Goal: Transaction & Acquisition: Purchase product/service

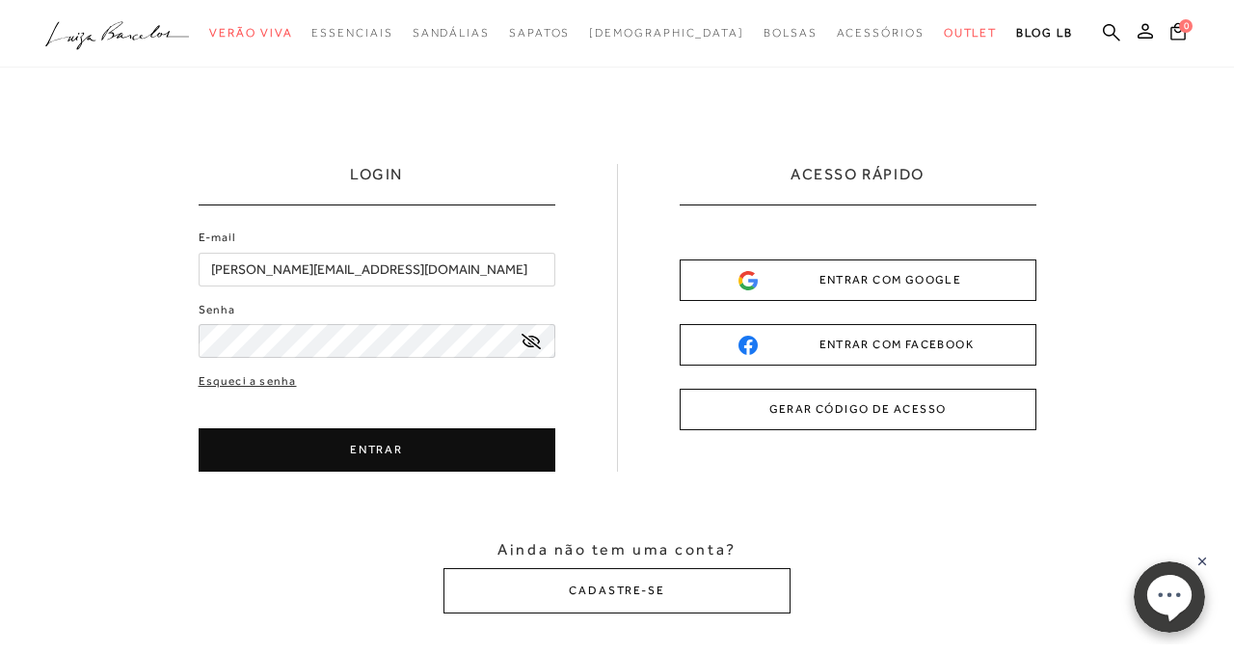
click at [289, 457] on button "ENTRAR" at bounding box center [377, 449] width 357 height 43
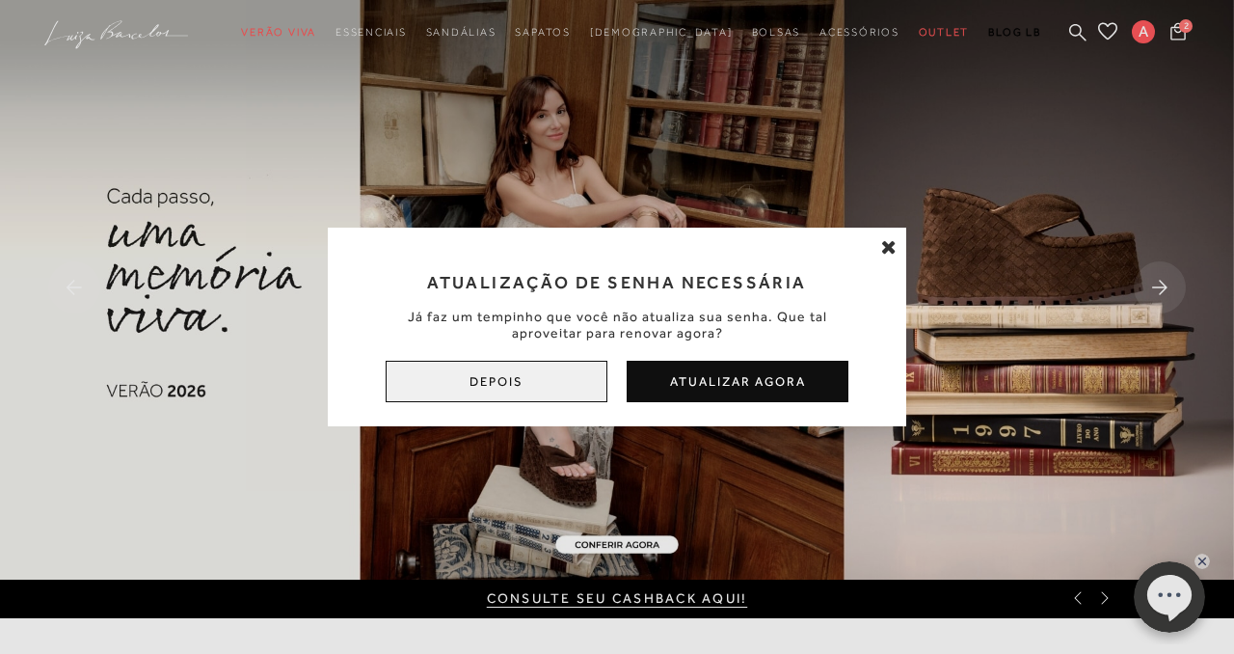
click at [512, 375] on button "Depois" at bounding box center [497, 381] width 222 height 41
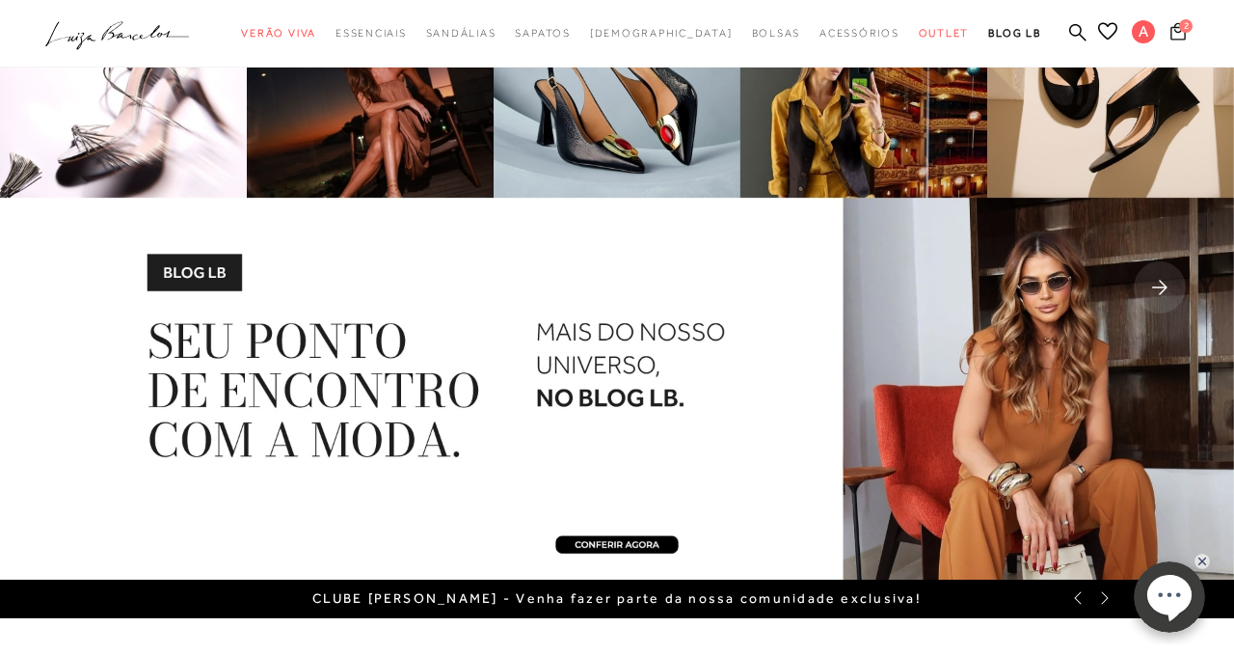
click at [1181, 36] on icon at bounding box center [1178, 31] width 15 height 18
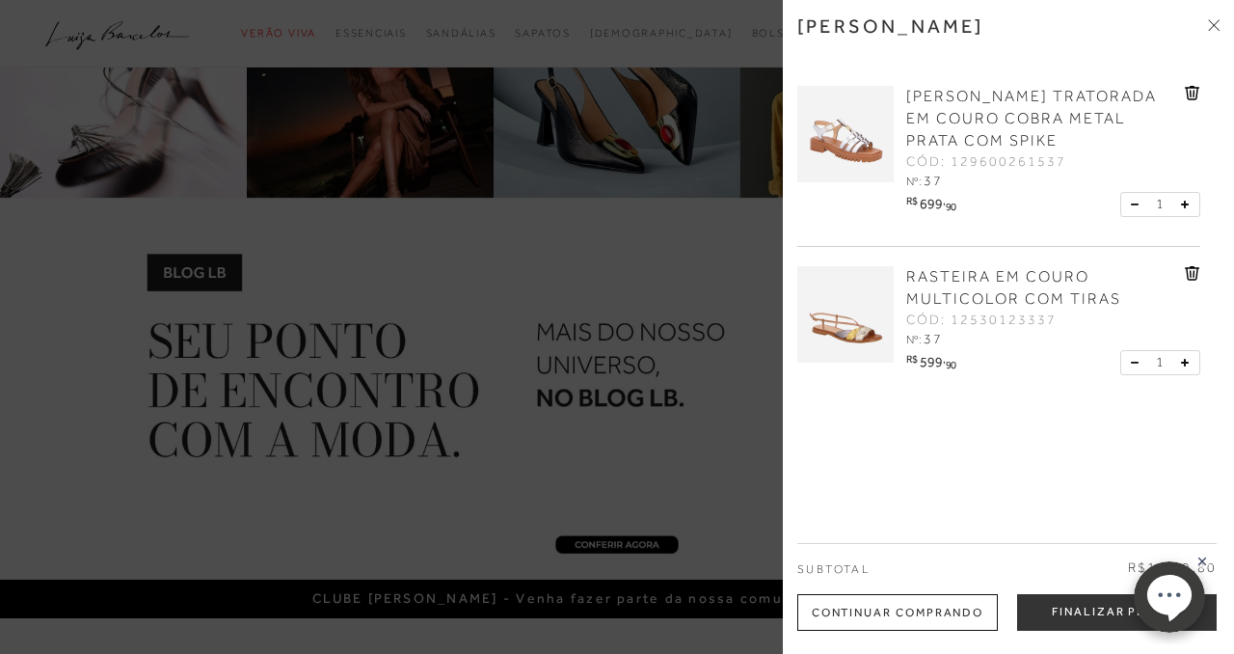
click at [848, 331] on img at bounding box center [846, 314] width 96 height 96
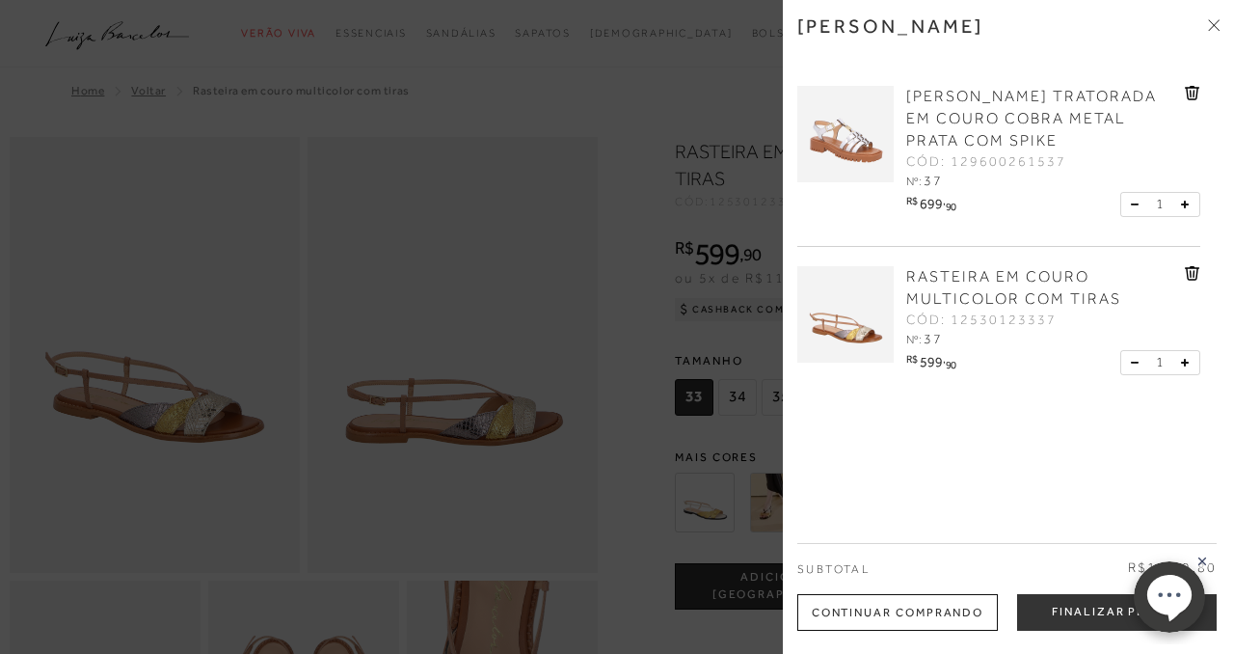
click at [400, 477] on div at bounding box center [617, 327] width 1234 height 654
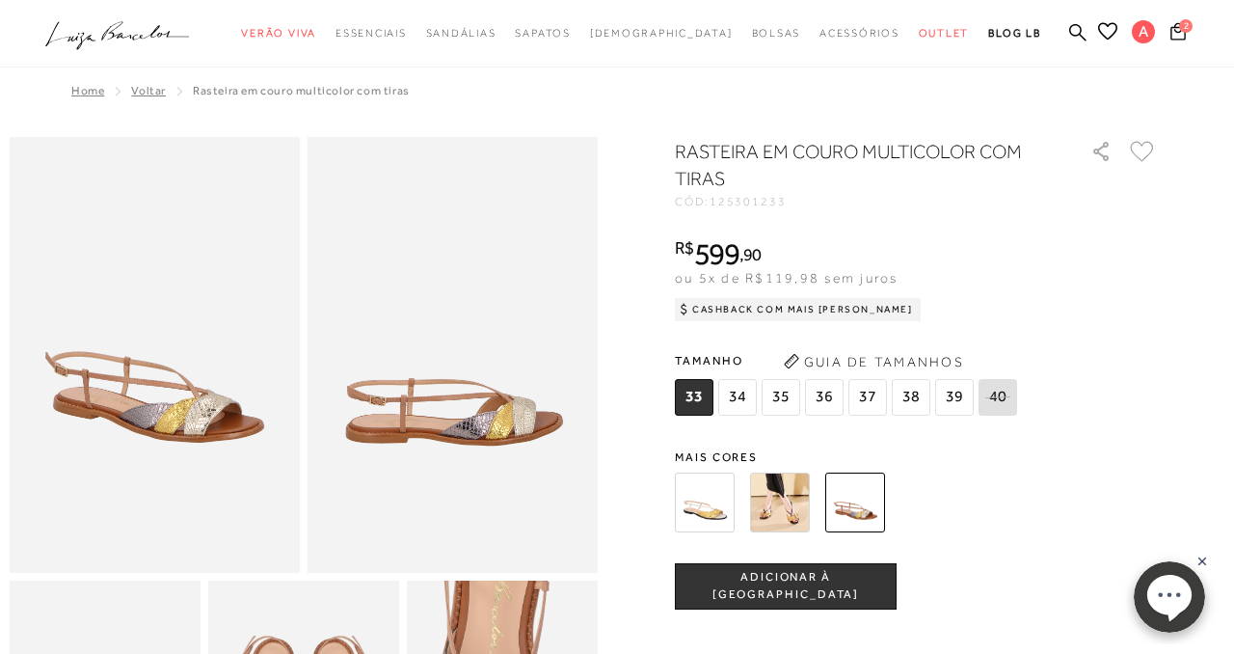
click at [780, 503] on img at bounding box center [780, 503] width 60 height 60
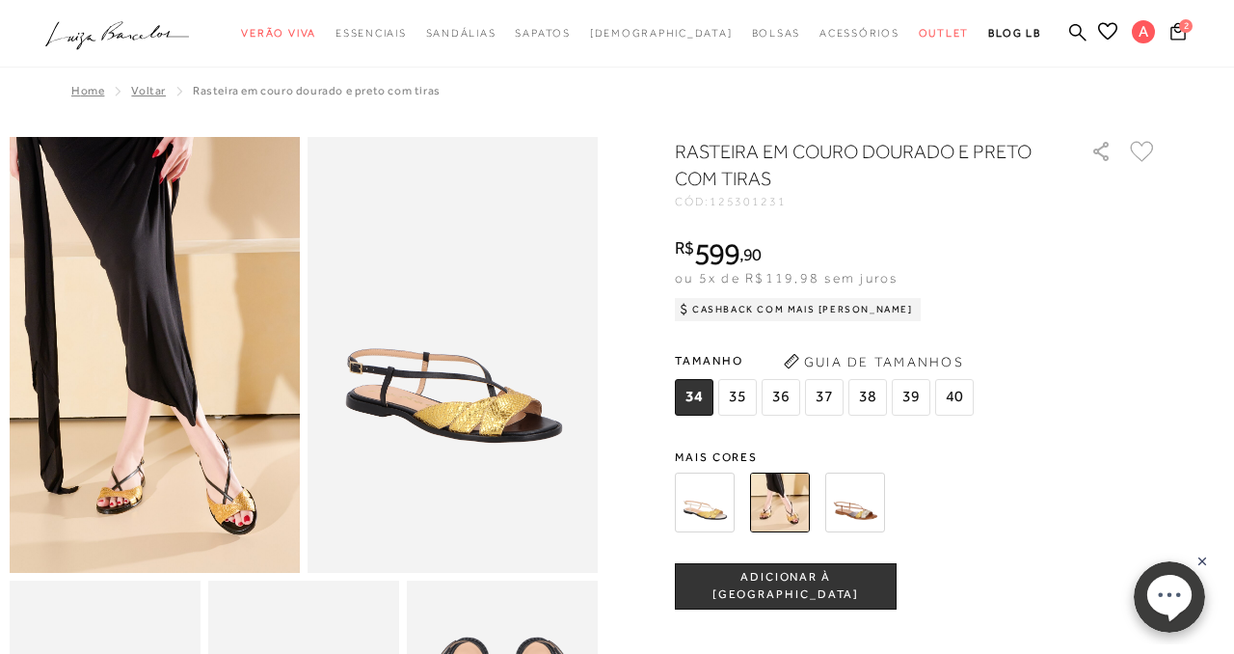
click at [858, 508] on img at bounding box center [856, 503] width 60 height 60
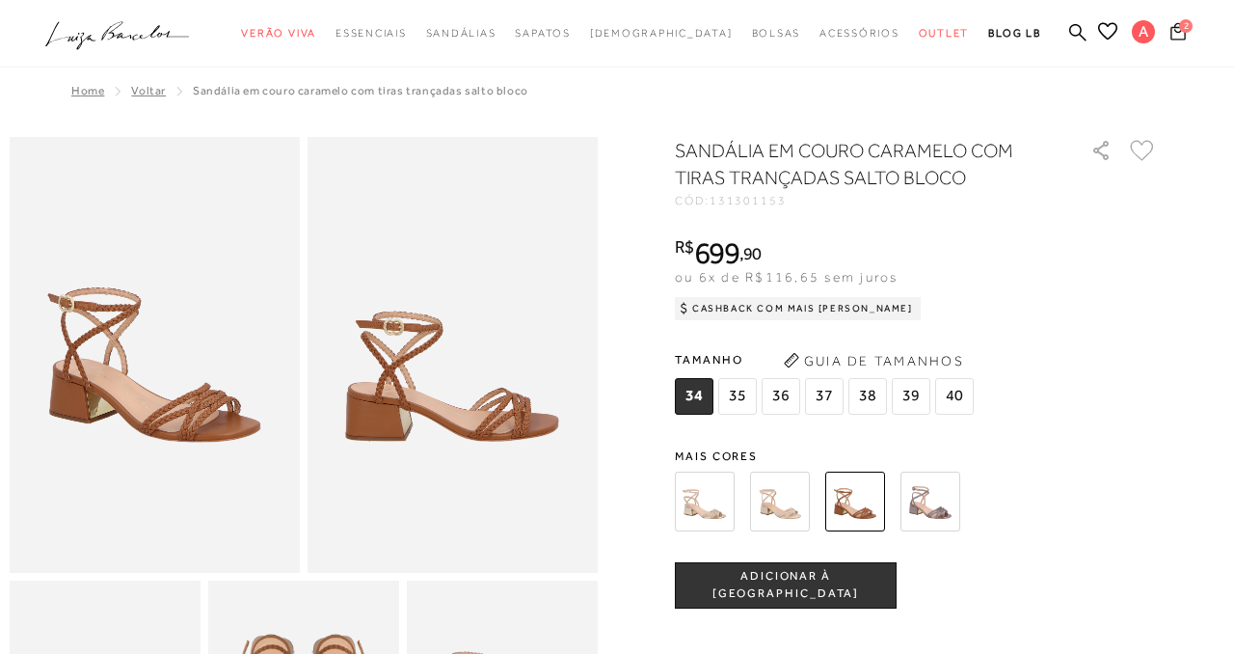
click at [1187, 31] on span "2" at bounding box center [1186, 26] width 14 height 14
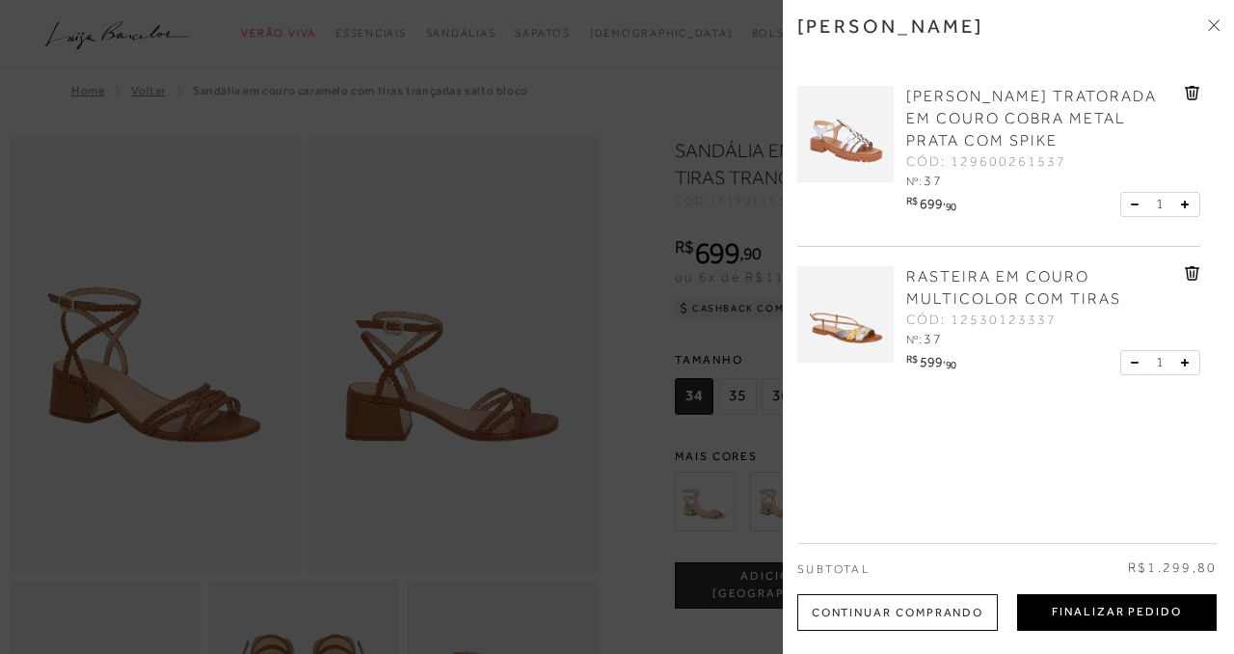
click at [1091, 618] on button "Finalizar Pedido" at bounding box center [1117, 612] width 200 height 37
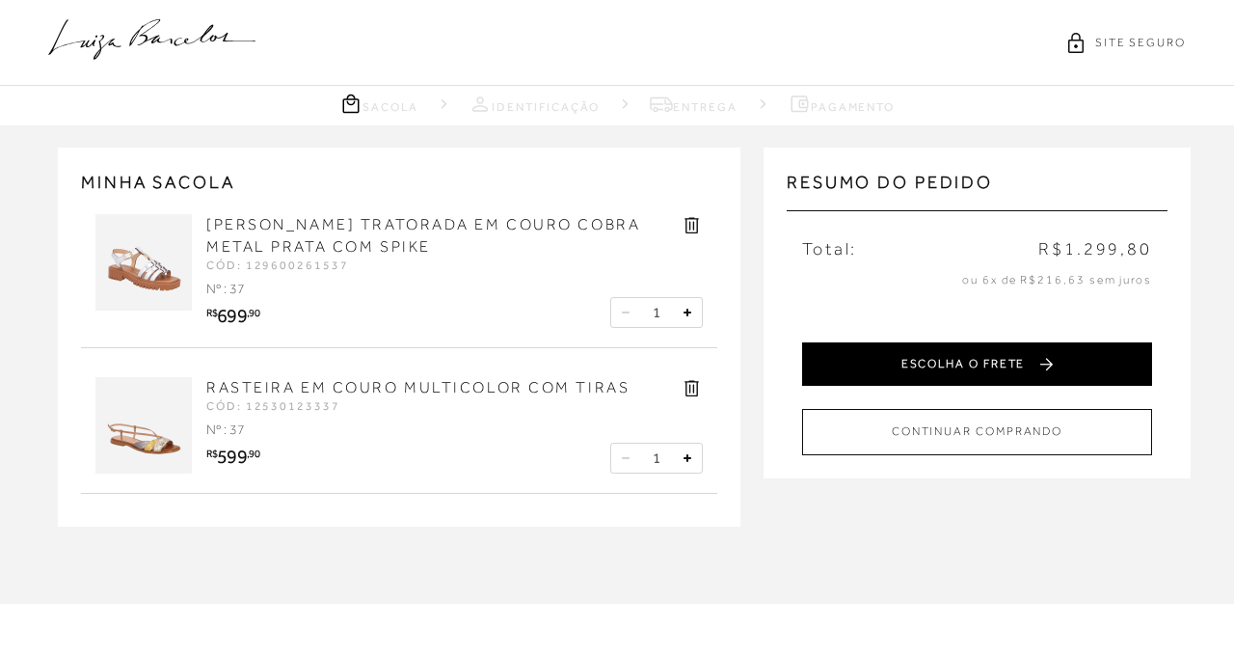
click at [1017, 358] on button "ESCOLHA O FRETE" at bounding box center [977, 363] width 350 height 43
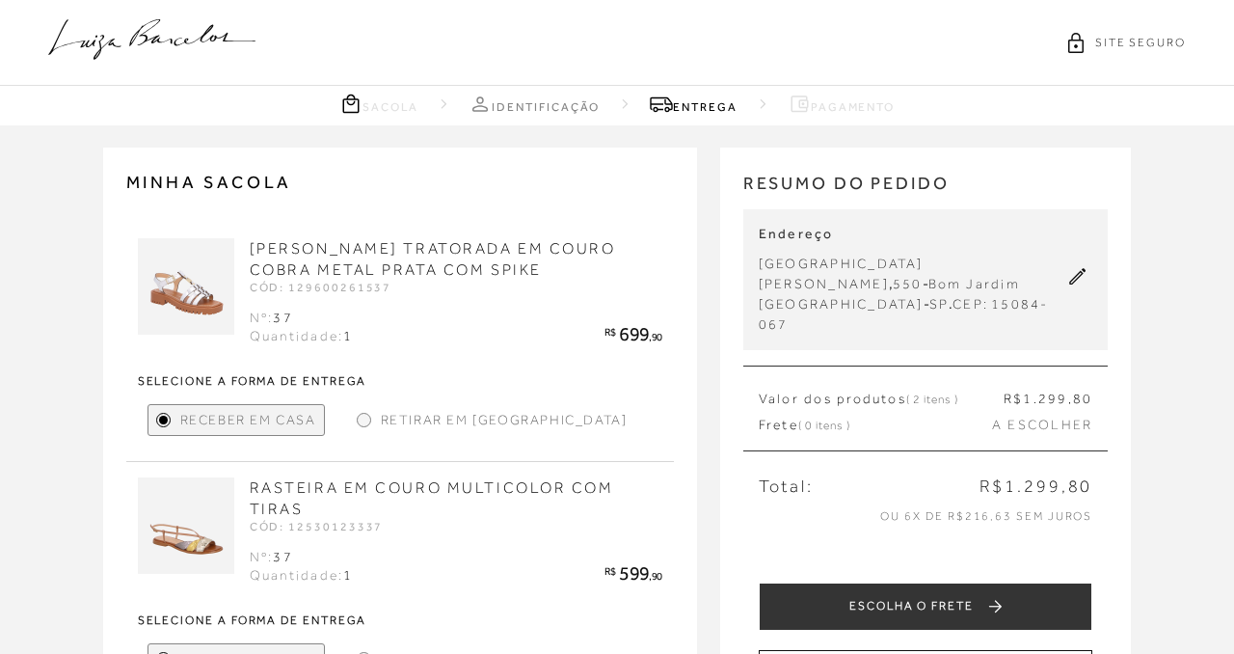
click at [31, 484] on div "MINHA SACOLA [PERSON_NAME] TRATORADA EM COURO COBRA METAL PRATA COM SPIKE CÓD: …" at bounding box center [617, 435] width 1234 height 621
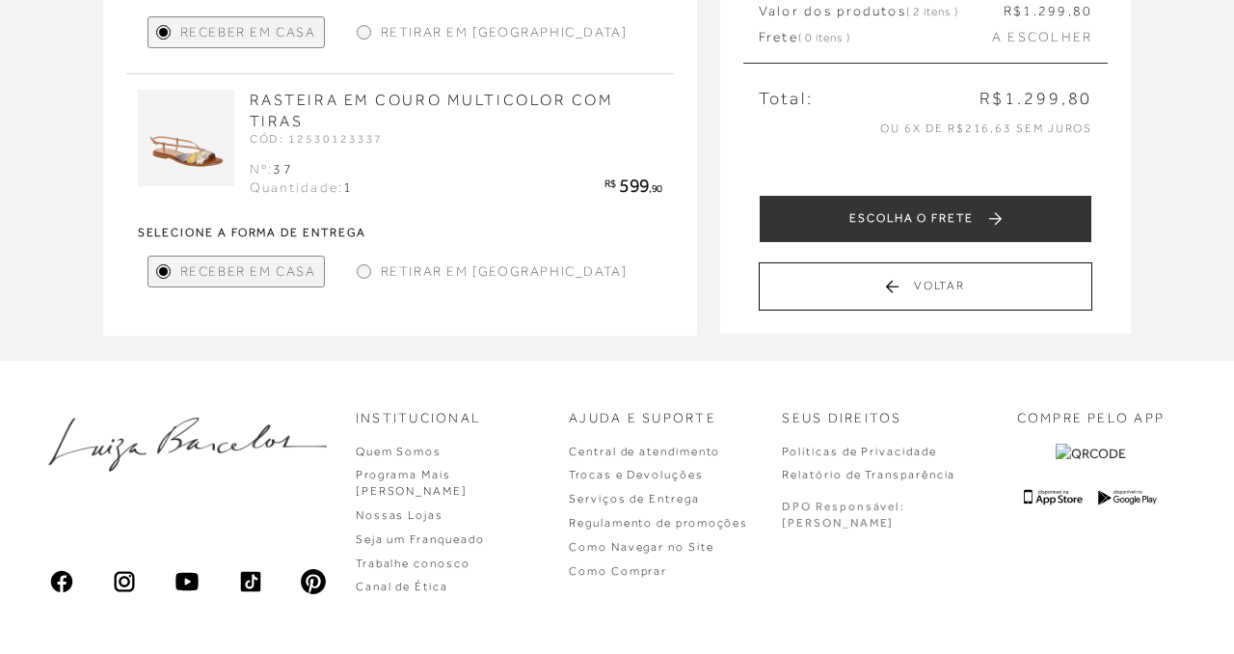
scroll to position [386, 0]
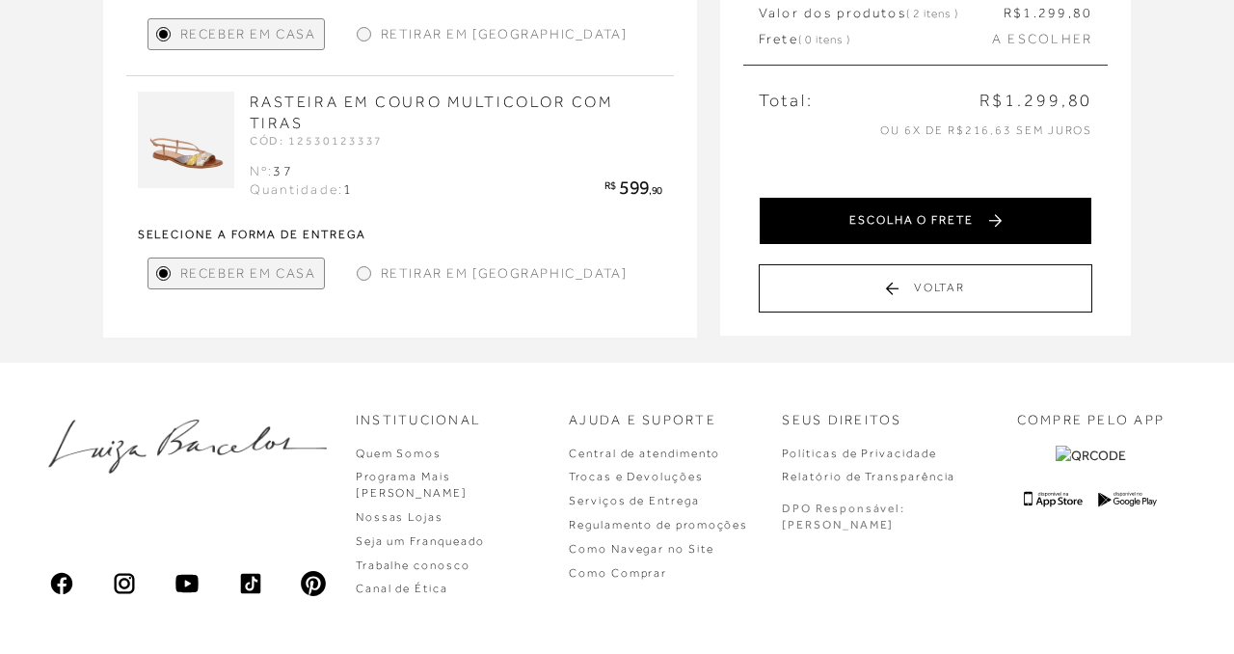
click at [948, 227] on button "ESCOLHA O FRETE" at bounding box center [926, 221] width 335 height 48
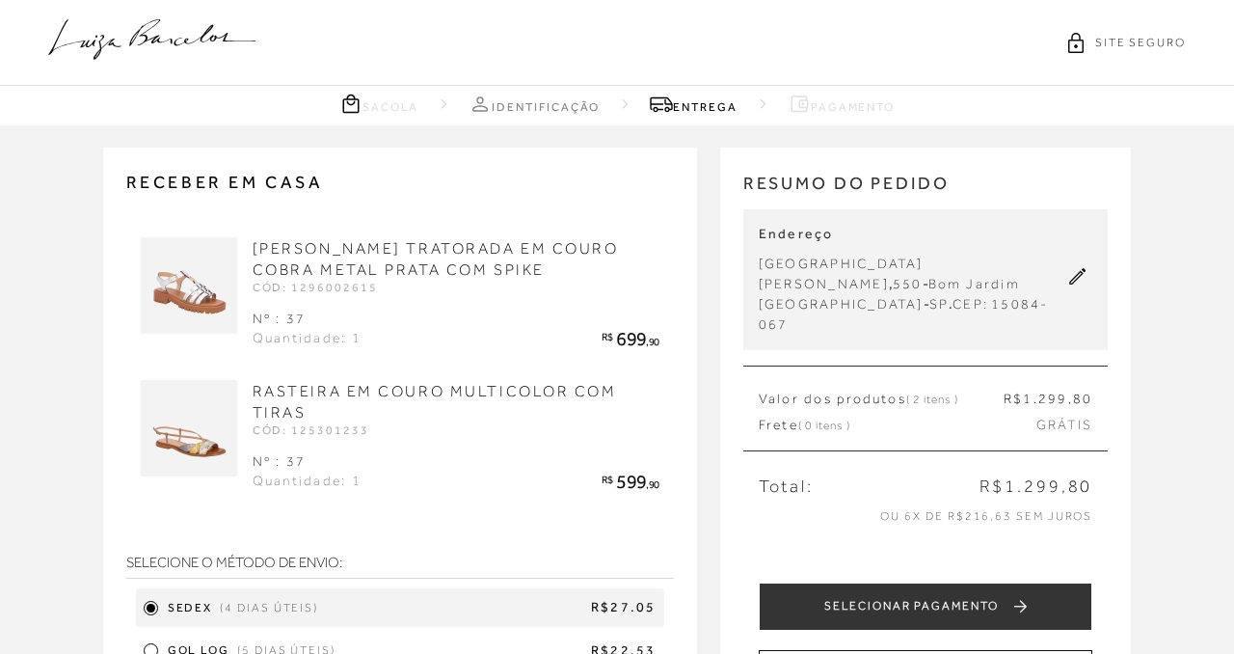
click at [0, 543] on div "Receber em casa [PERSON_NAME] TRATORADA EM COURO COBRA METAL PRATA COM SPIKE CÓ…" at bounding box center [617, 468] width 1234 height 687
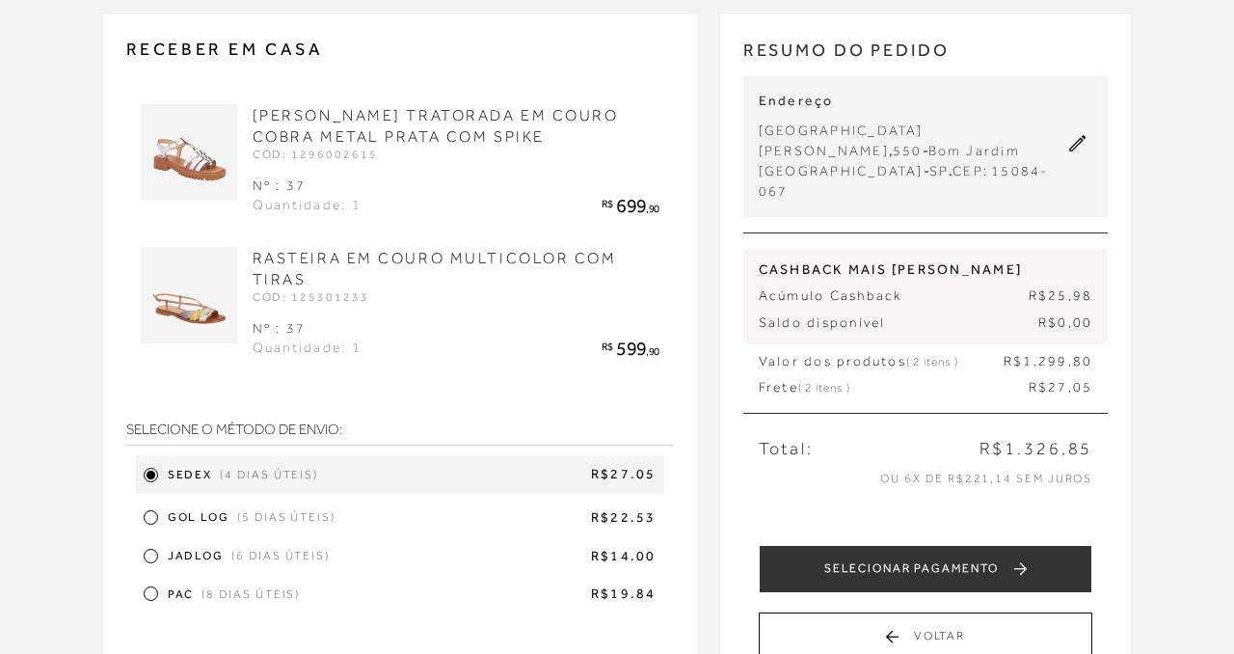
scroll to position [154, 0]
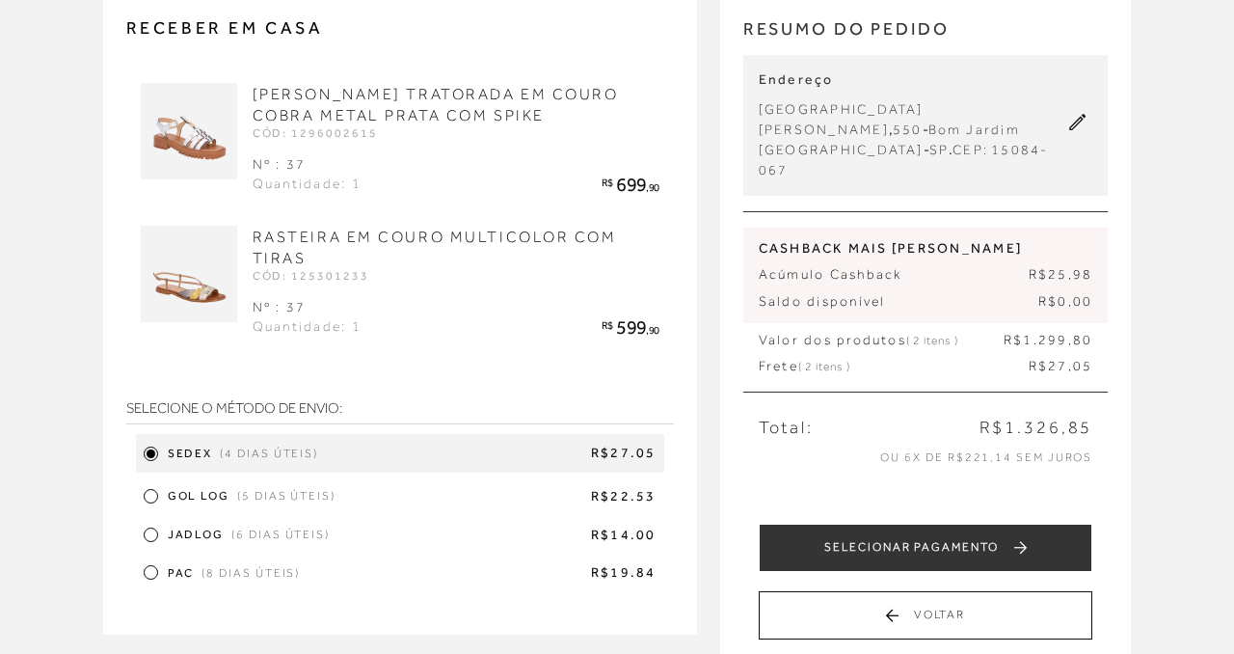
click at [151, 538] on div at bounding box center [151, 534] width 9 height 9
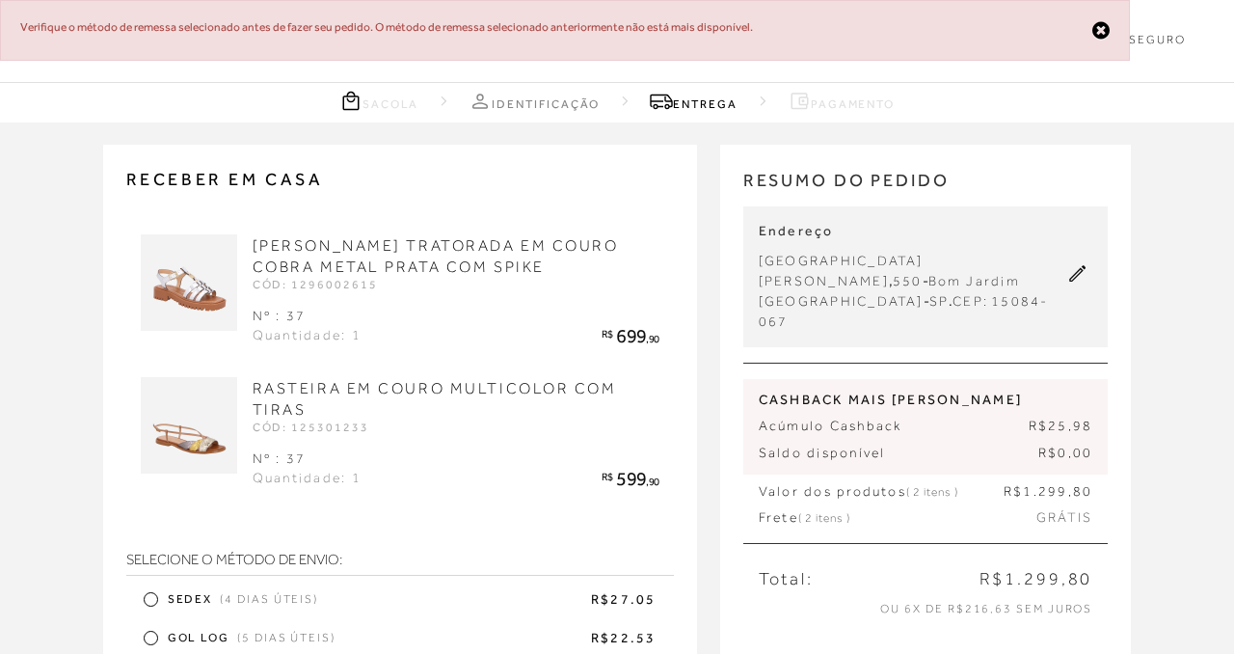
scroll to position [0, 0]
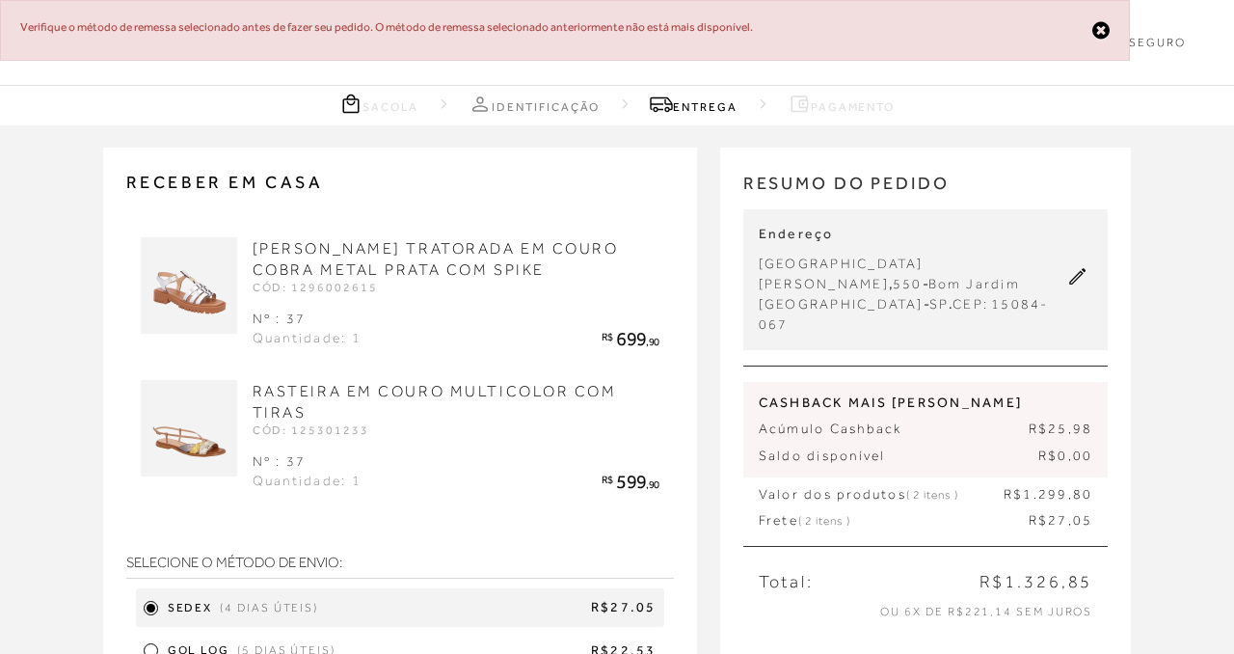
click at [19, 421] on div "Receber em casa [PERSON_NAME] TRATORADA EM COURO COBRA METAL PRATA COM SPIKE CÓ…" at bounding box center [617, 489] width 1234 height 729
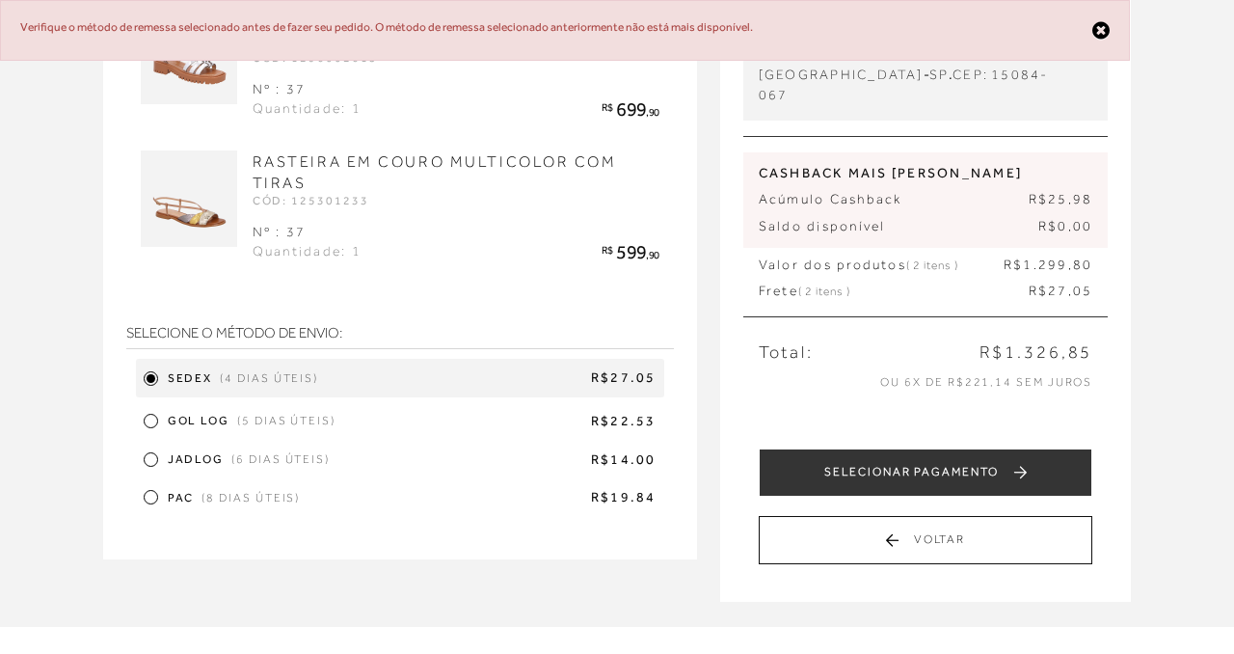
scroll to position [231, 0]
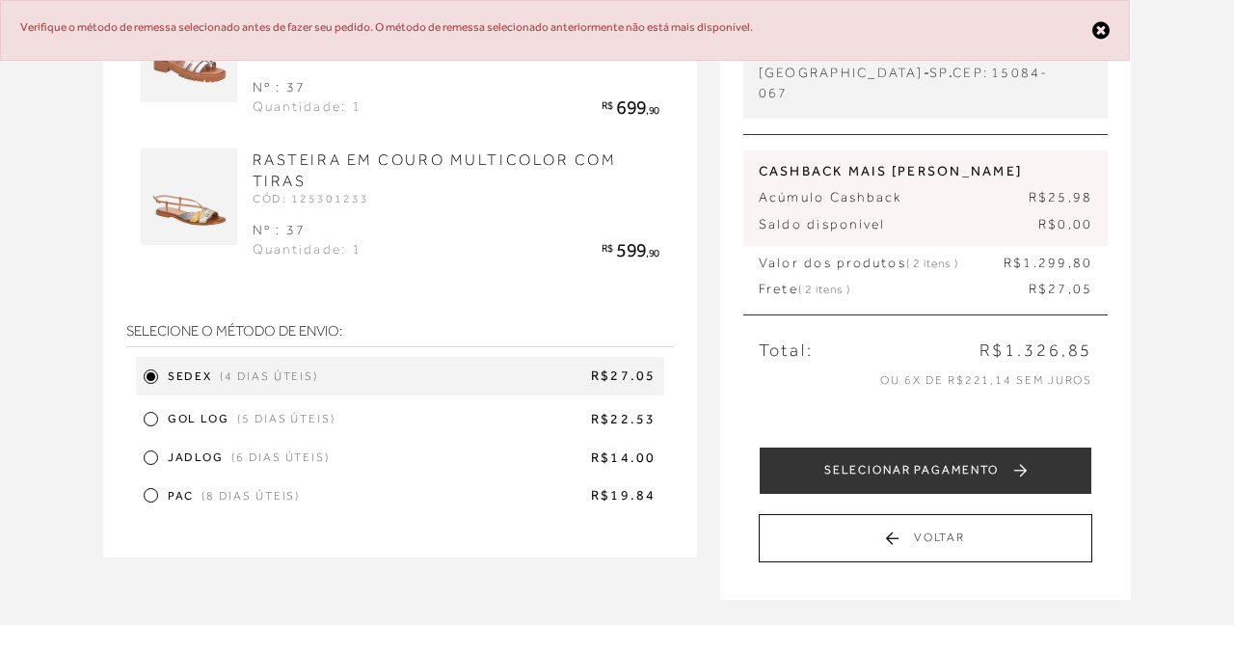
click at [151, 459] on div at bounding box center [151, 457] width 9 height 9
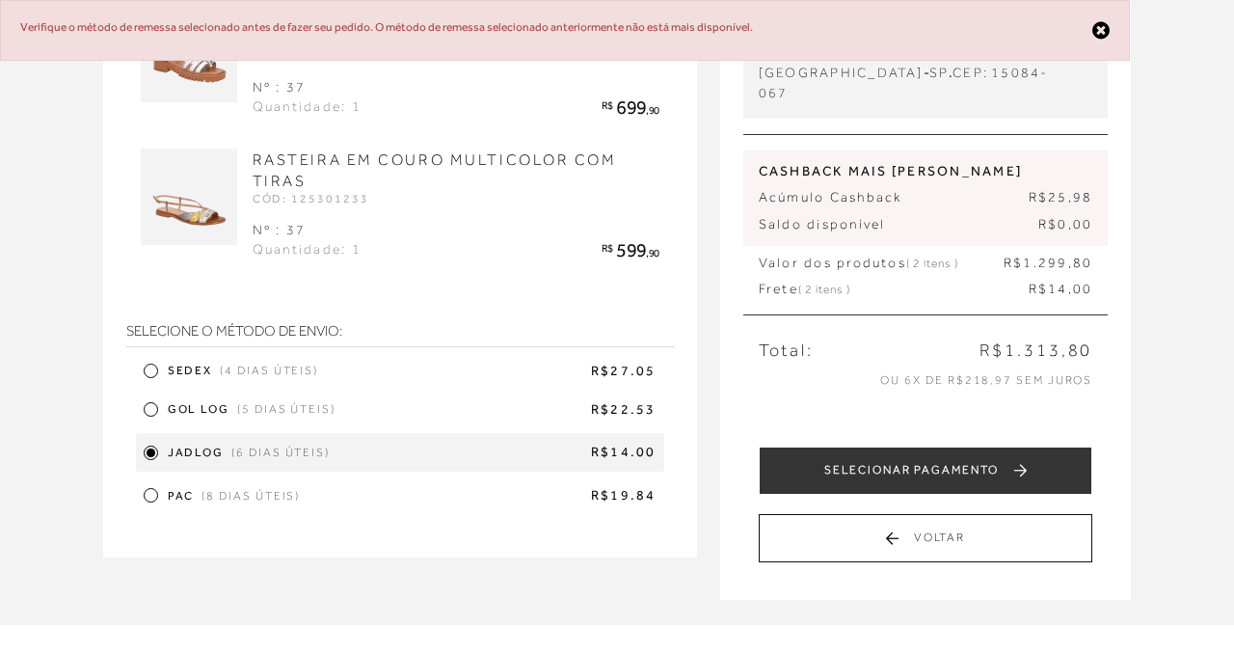
click at [74, 450] on div "Receber em casa [PERSON_NAME] TRATORADA EM COURO COBRA METAL PRATA COM SPIKE CÓ…" at bounding box center [617, 258] width 1234 height 729
click at [152, 500] on div at bounding box center [151, 495] width 9 height 9
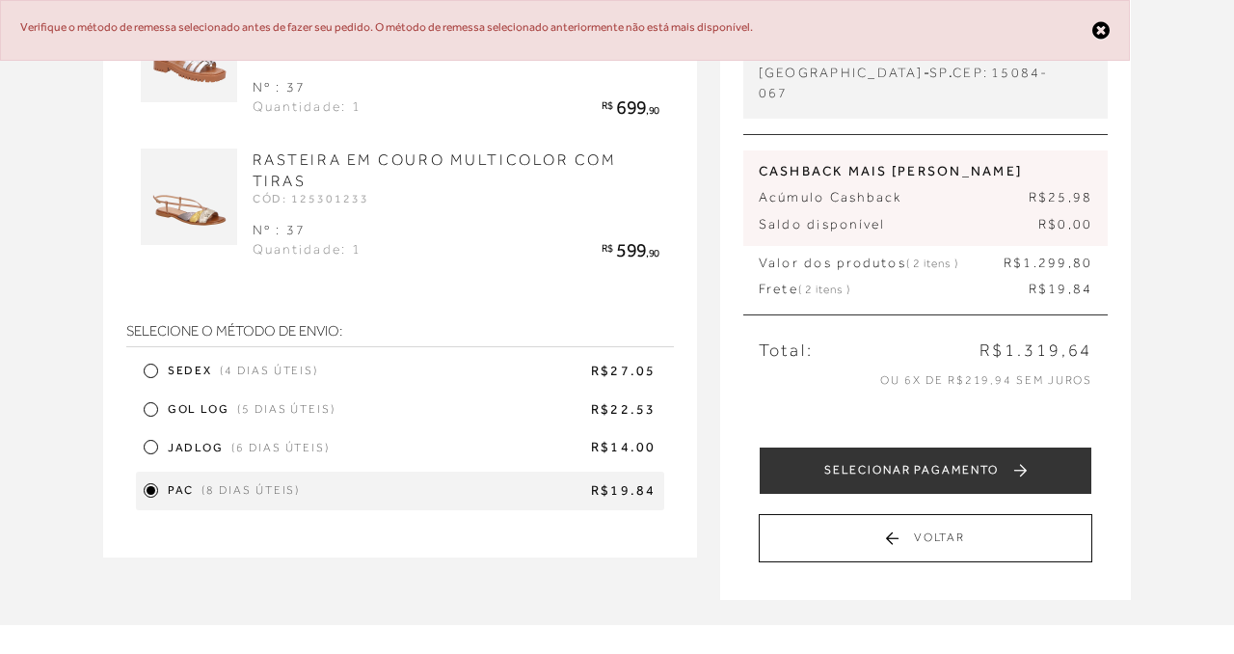
click at [149, 410] on div at bounding box center [151, 409] width 9 height 9
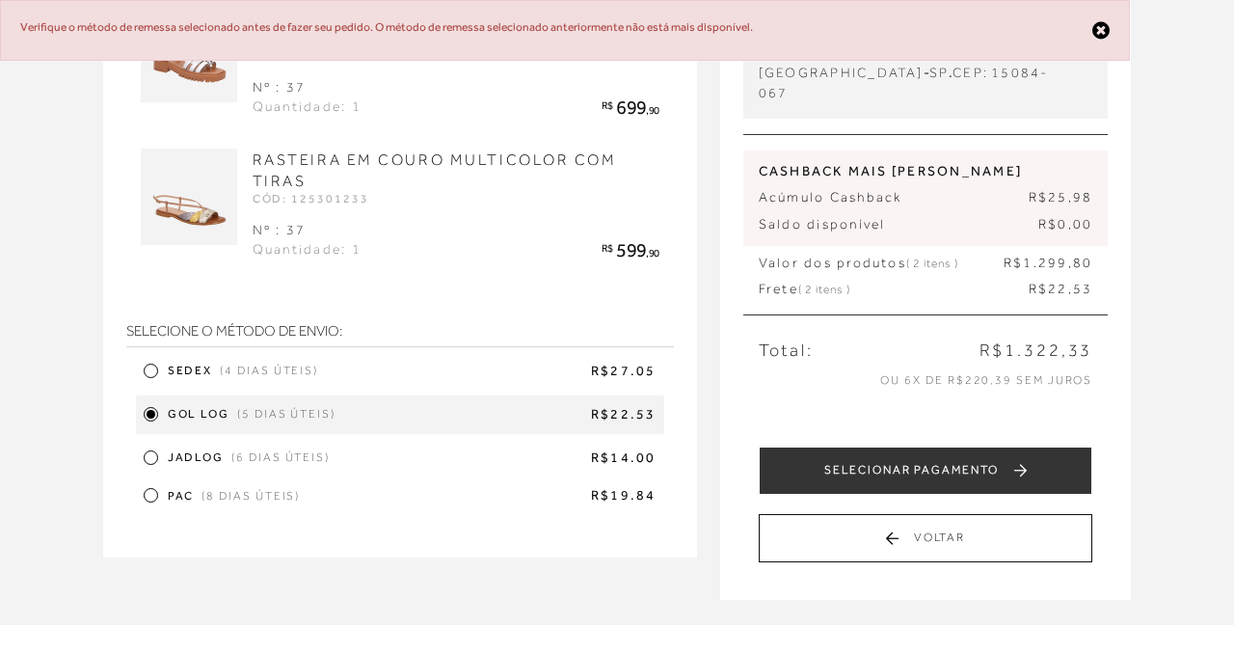
click at [61, 445] on div "Receber em casa [PERSON_NAME] TRATORADA EM COURO COBRA METAL PRATA COM SPIKE CÓ…" at bounding box center [617, 258] width 1234 height 729
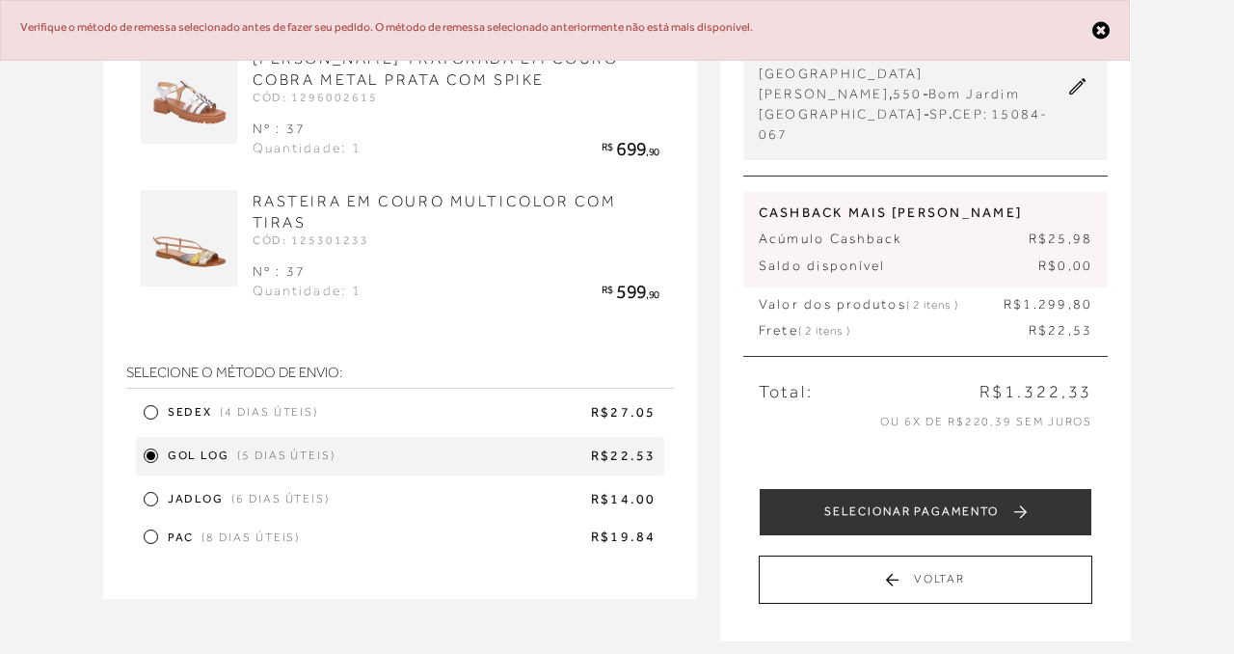
scroll to position [193, 0]
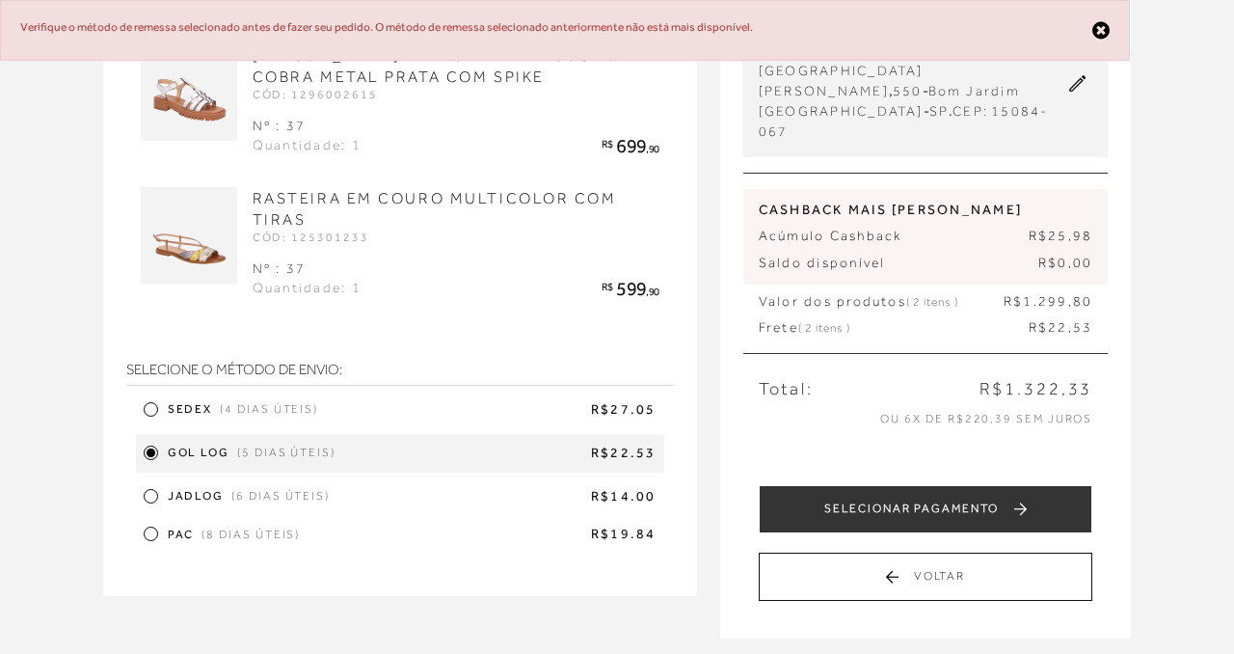
click at [53, 529] on div "Receber em casa [PERSON_NAME] TRATORADA EM COURO COBRA METAL PRATA COM SPIKE CÓ…" at bounding box center [617, 296] width 1234 height 729
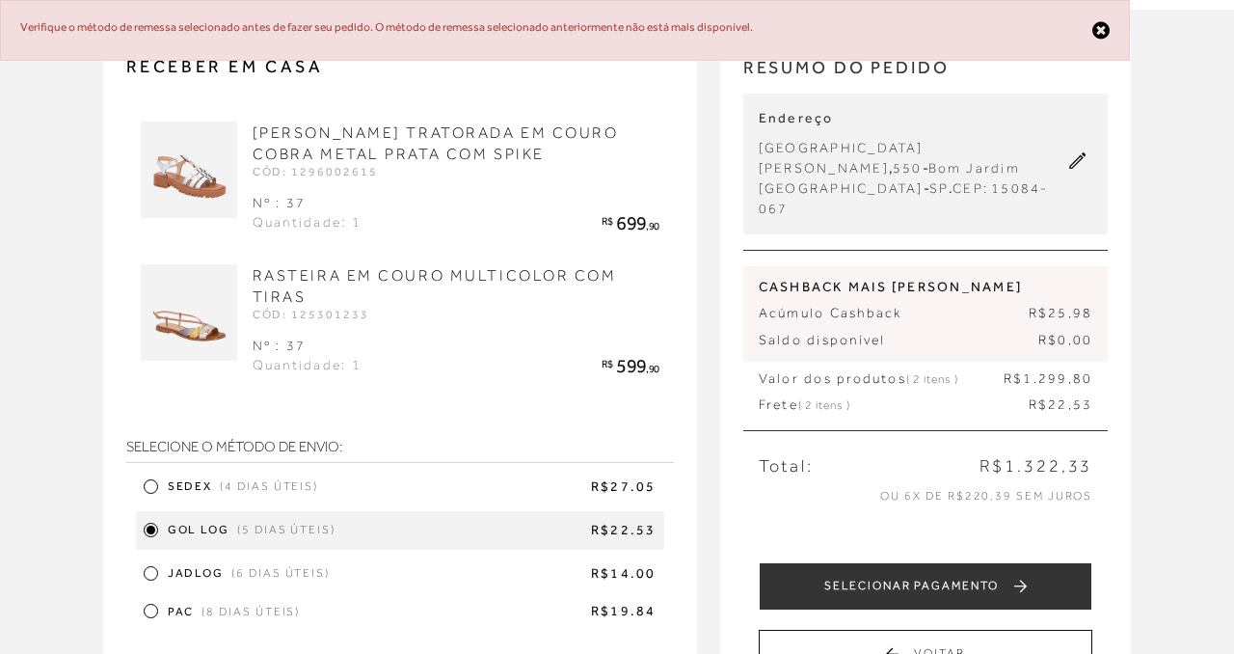
scroll to position [154, 0]
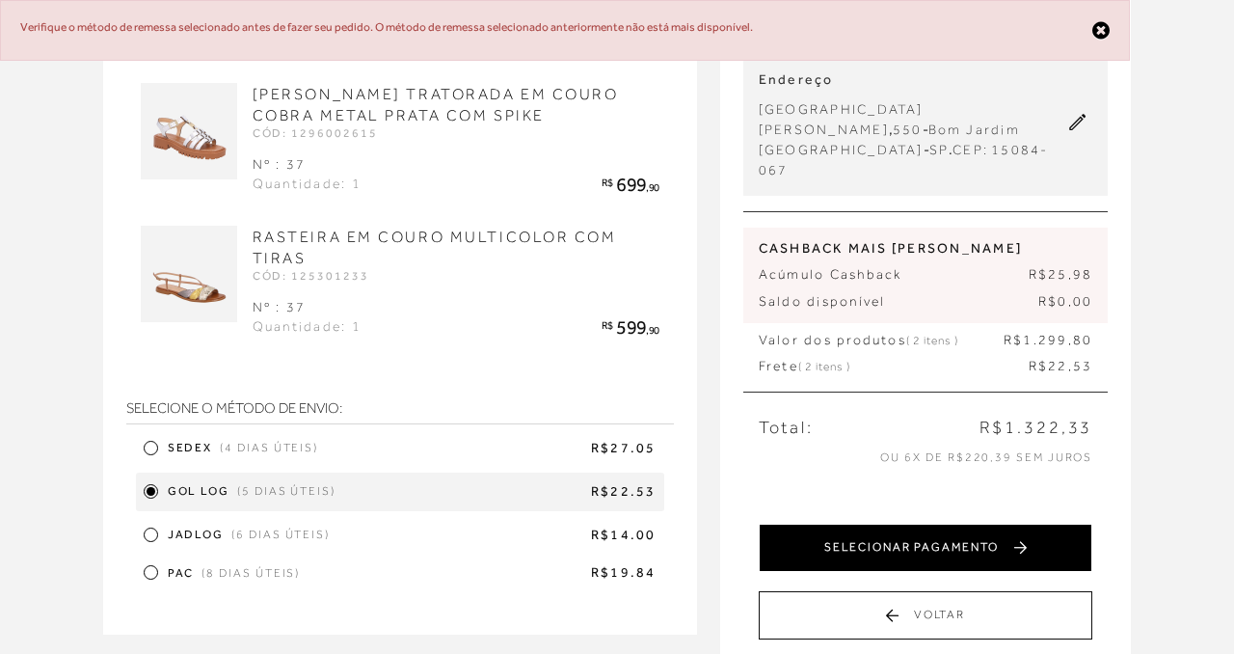
click at [902, 553] on button "SELECIONAR PAGAMENTO" at bounding box center [926, 548] width 335 height 48
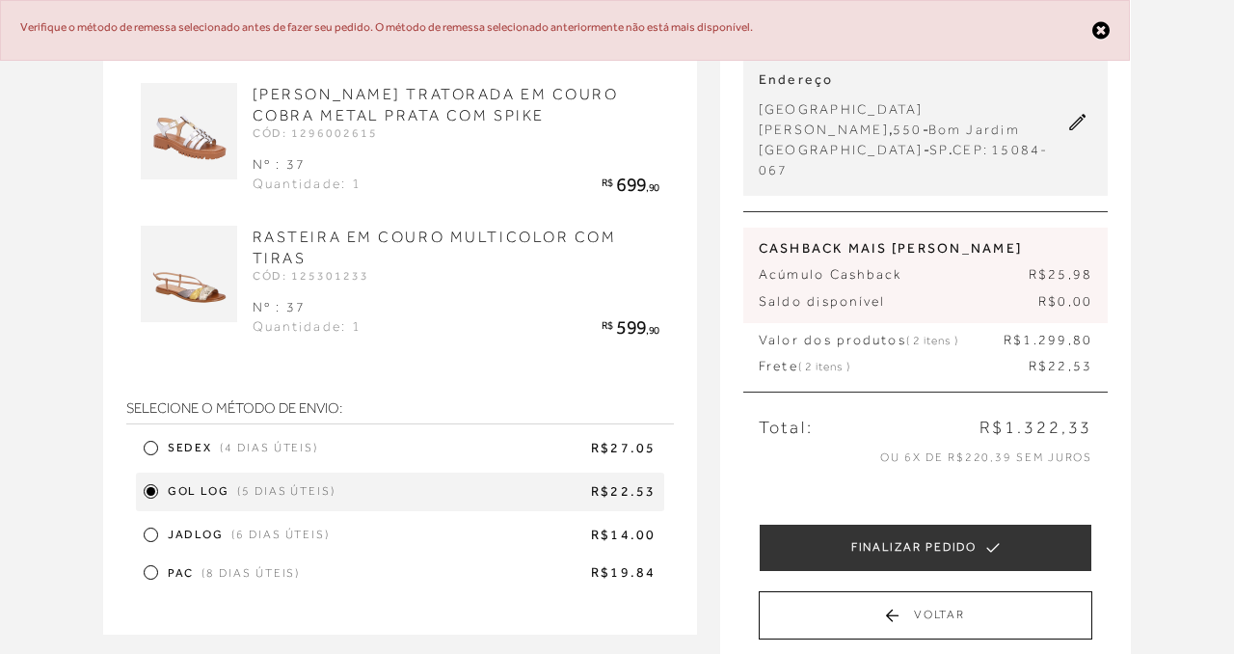
scroll to position [0, 0]
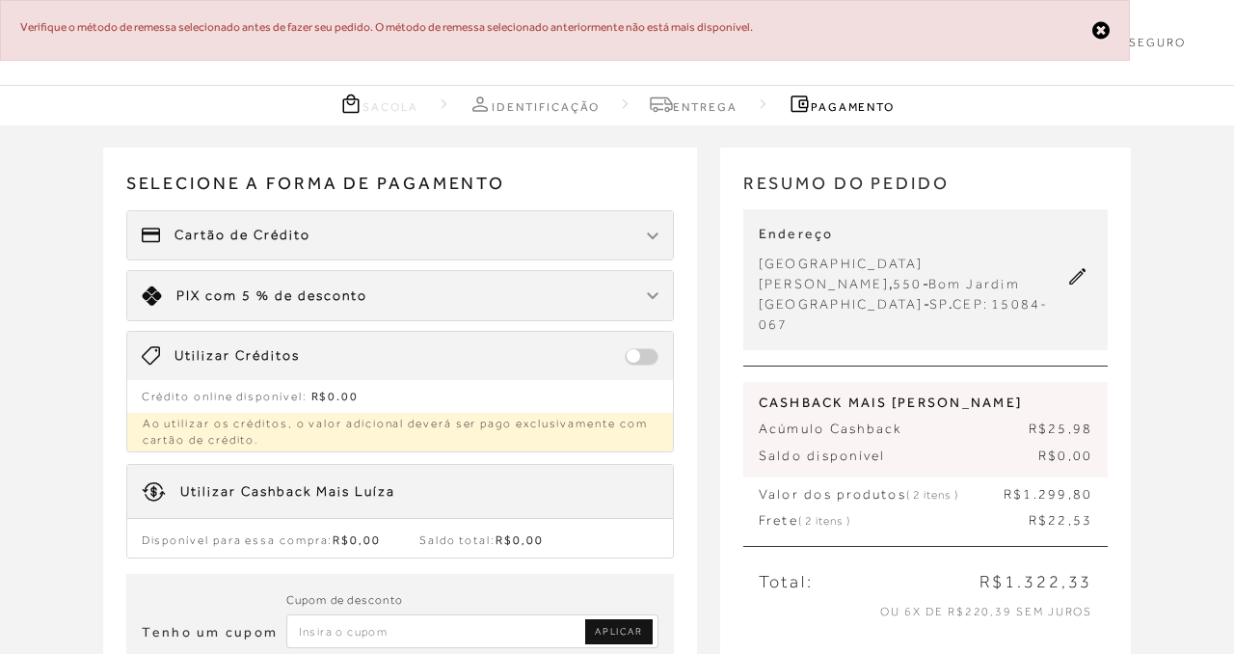
click at [22, 411] on div "Receber em casa [PERSON_NAME] TRATORADA EM COURO COBRA METAL PRATA COM SPIKE CÓ…" at bounding box center [617, 489] width 1234 height 729
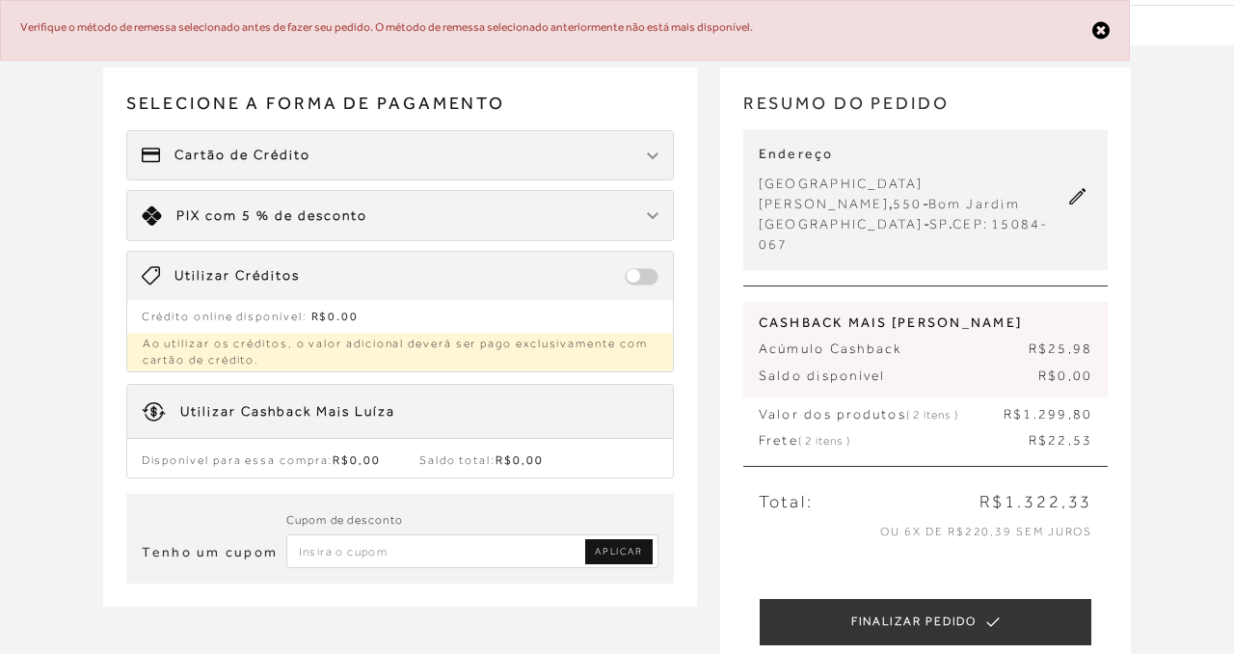
scroll to position [77, 0]
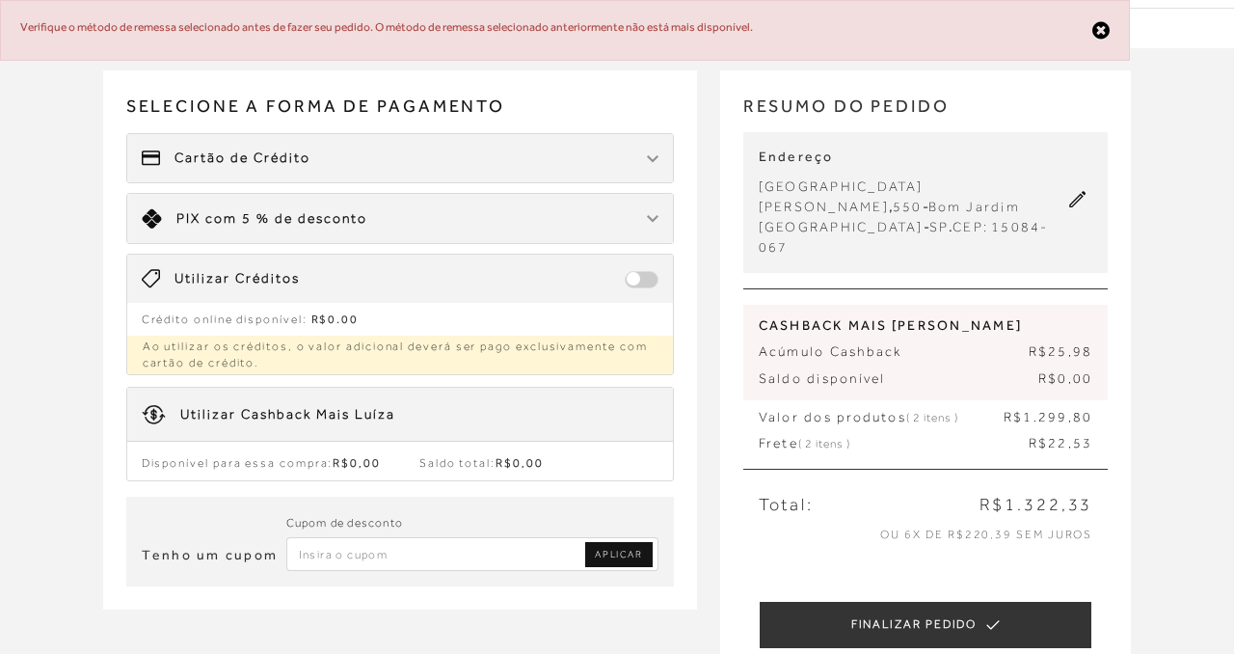
click at [652, 157] on img at bounding box center [653, 159] width 12 height 8
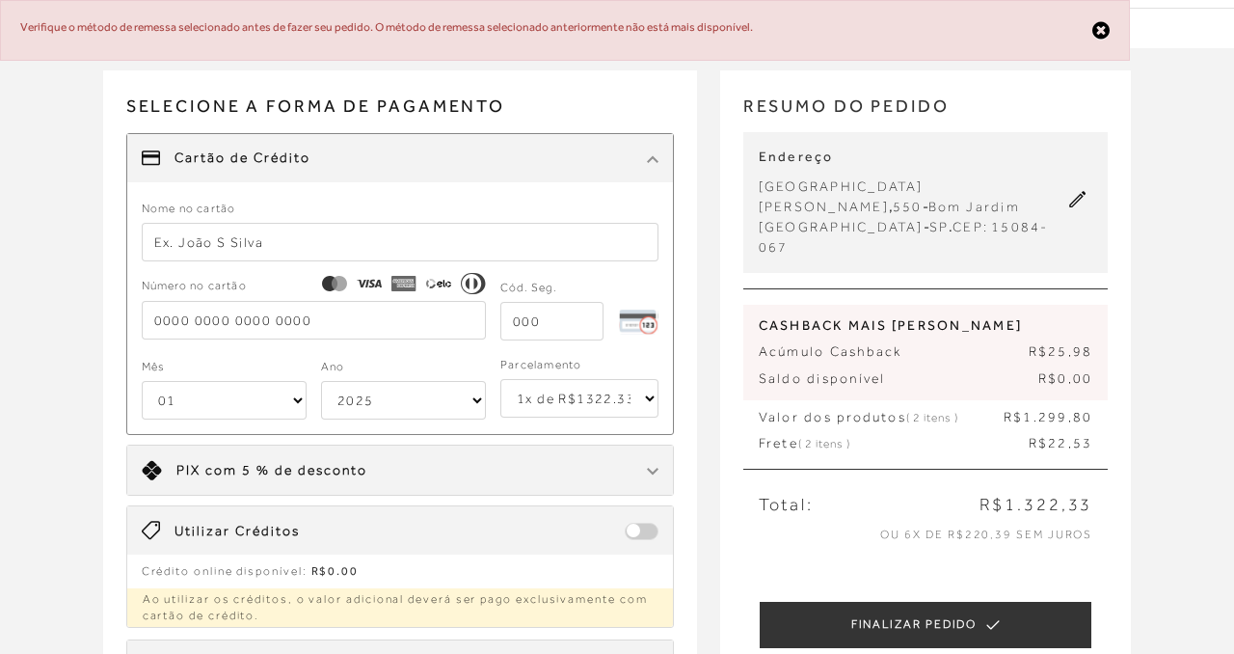
click at [287, 241] on input "text" at bounding box center [400, 242] width 517 height 39
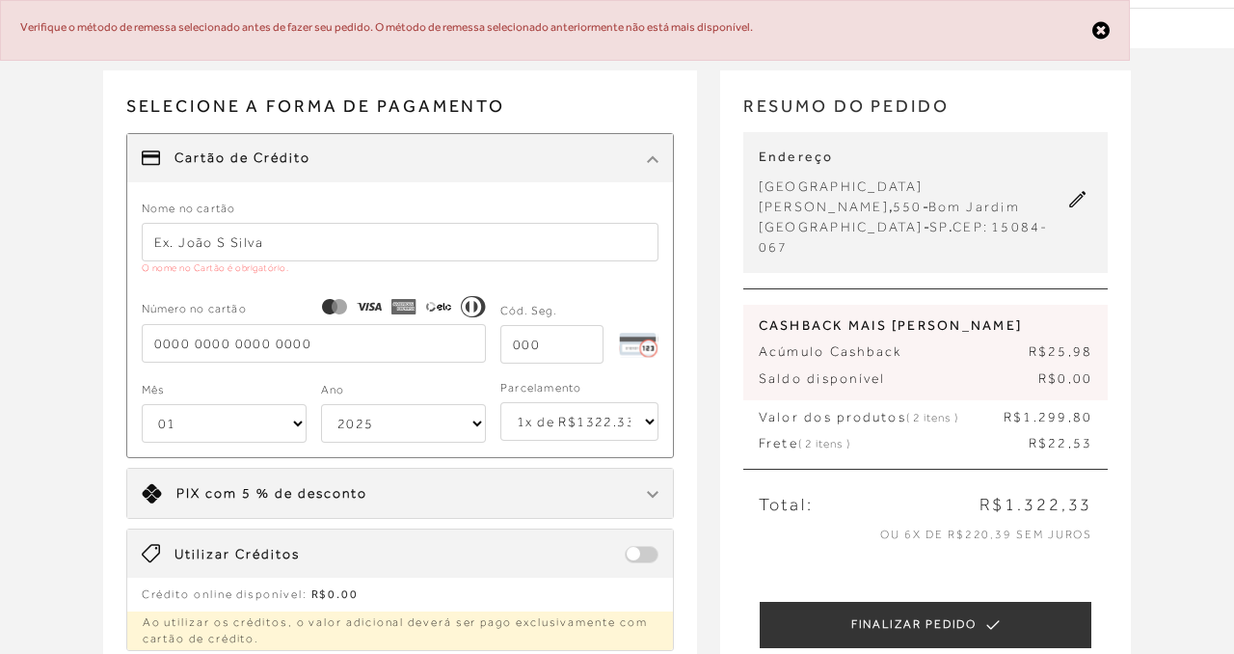
type input "[PERSON_NAME]"
type input "[CREDIT_CARD_NUMBER]"
type input "505"
select select "12"
select select "2032"
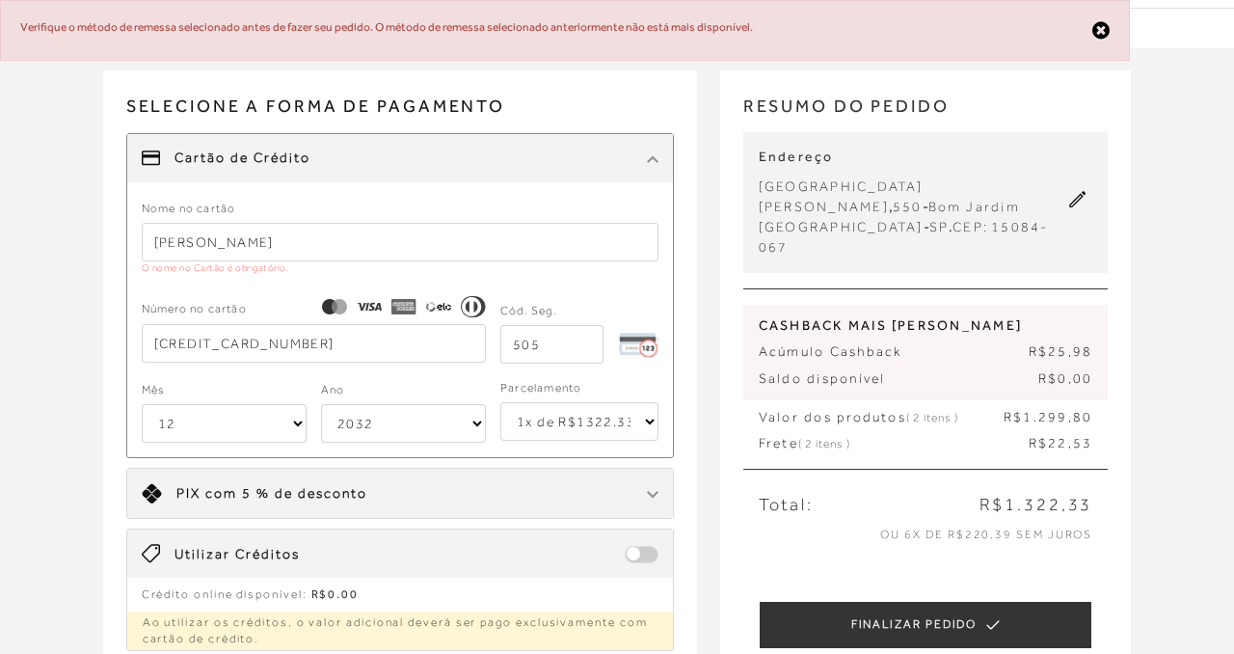
type input "[CREDIT_CARD_NUMBER]"
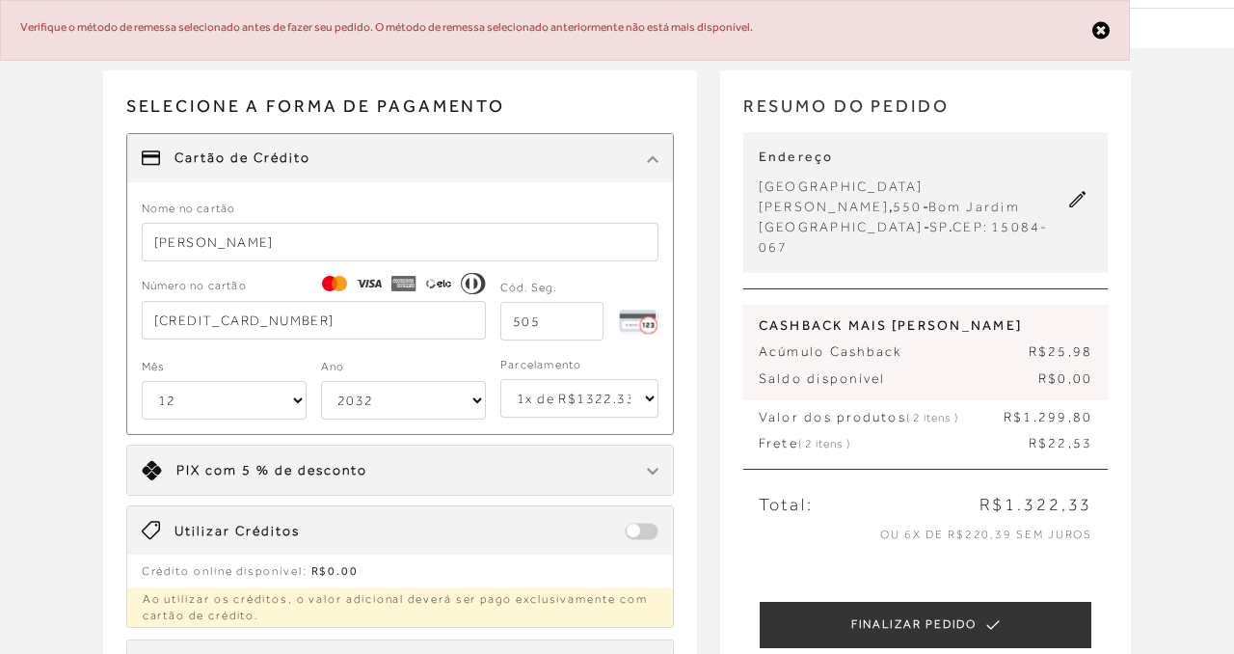
click at [627, 405] on select "1x de R$1322.33 2x de R$661.17 sem juros 3x de R$440.78 sem juros 4x de R$330.5…" at bounding box center [580, 398] width 158 height 39
select select "6"
click at [501, 379] on select "1x de R$1322.33 2x de R$661.17 sem juros 3x de R$440.78 sem juros 4x de R$330.5…" at bounding box center [580, 398] width 158 height 39
click at [31, 485] on div "Receber em casa [PERSON_NAME] TRATORADA EM COURO COBRA METAL PRATA COM SPIKE CÓ…" at bounding box center [617, 486] width 1234 height 876
click at [562, 323] on input "505" at bounding box center [552, 321] width 103 height 39
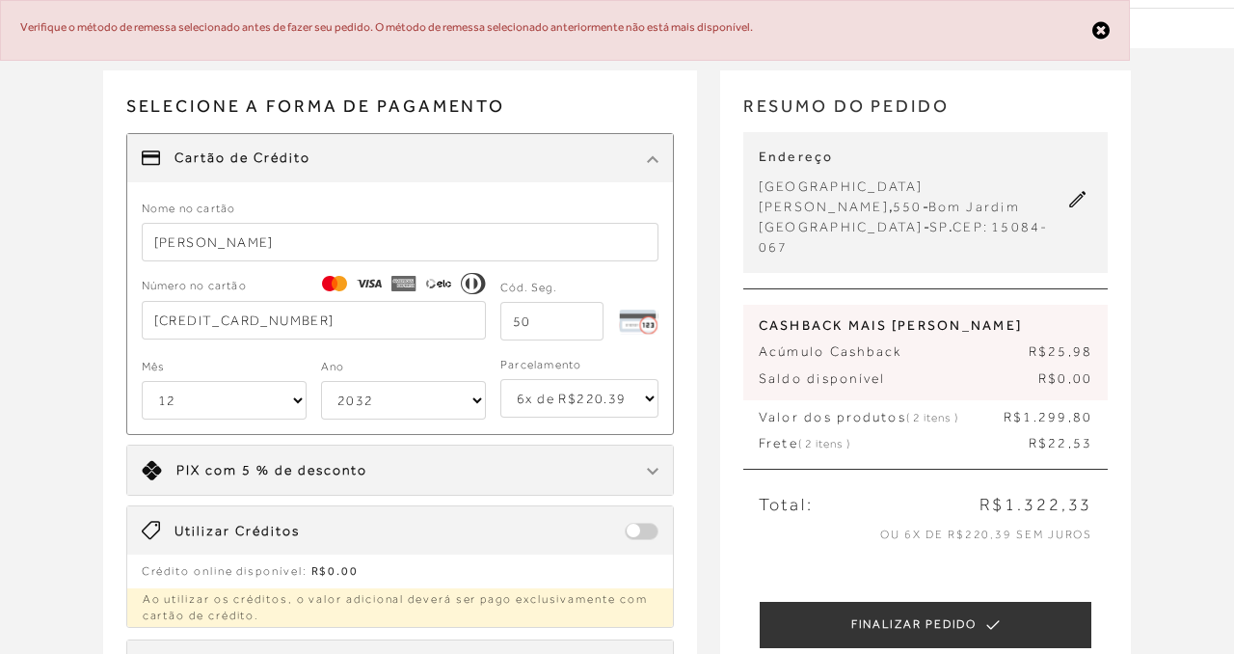
type input "5"
type input "853"
click at [21, 426] on div "Receber em casa [PERSON_NAME] TRATORADA EM COURO COBRA METAL PRATA COM SPIKE CÓ…" at bounding box center [617, 486] width 1234 height 876
click at [129, 430] on div "Nome no cartão [PERSON_NAME] Número no cartão [CREDIT_CARD_NUMBER] Cód. Seg. 85…" at bounding box center [400, 316] width 546 height 237
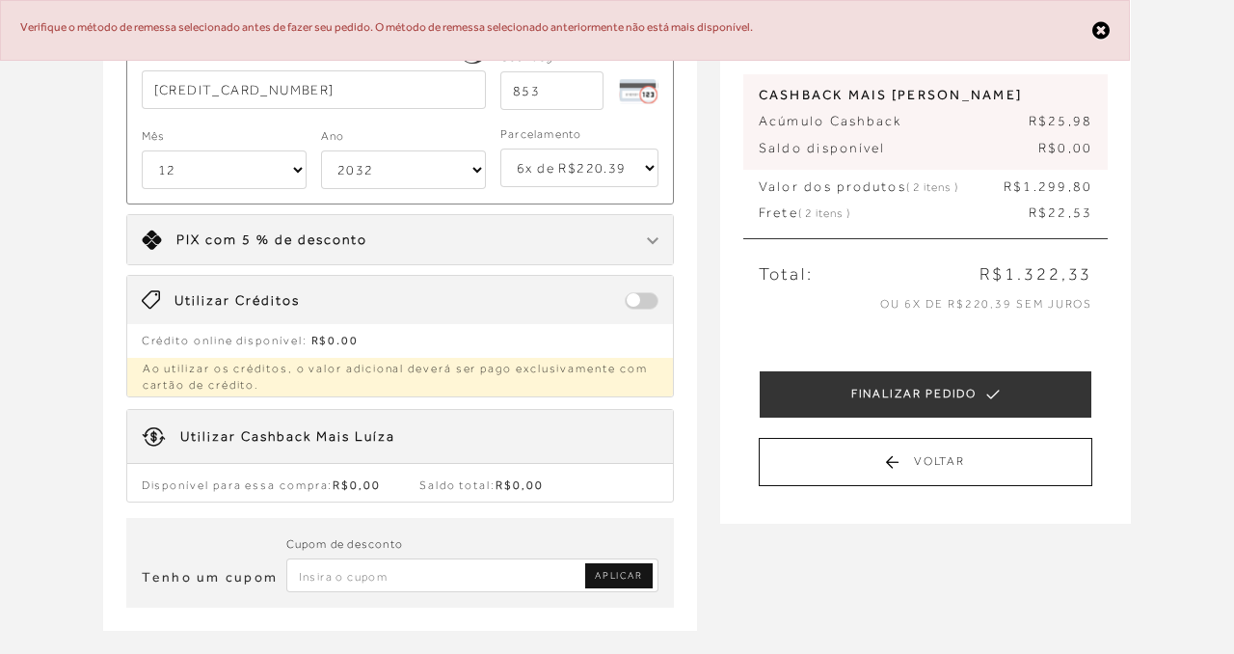
scroll to position [309, 0]
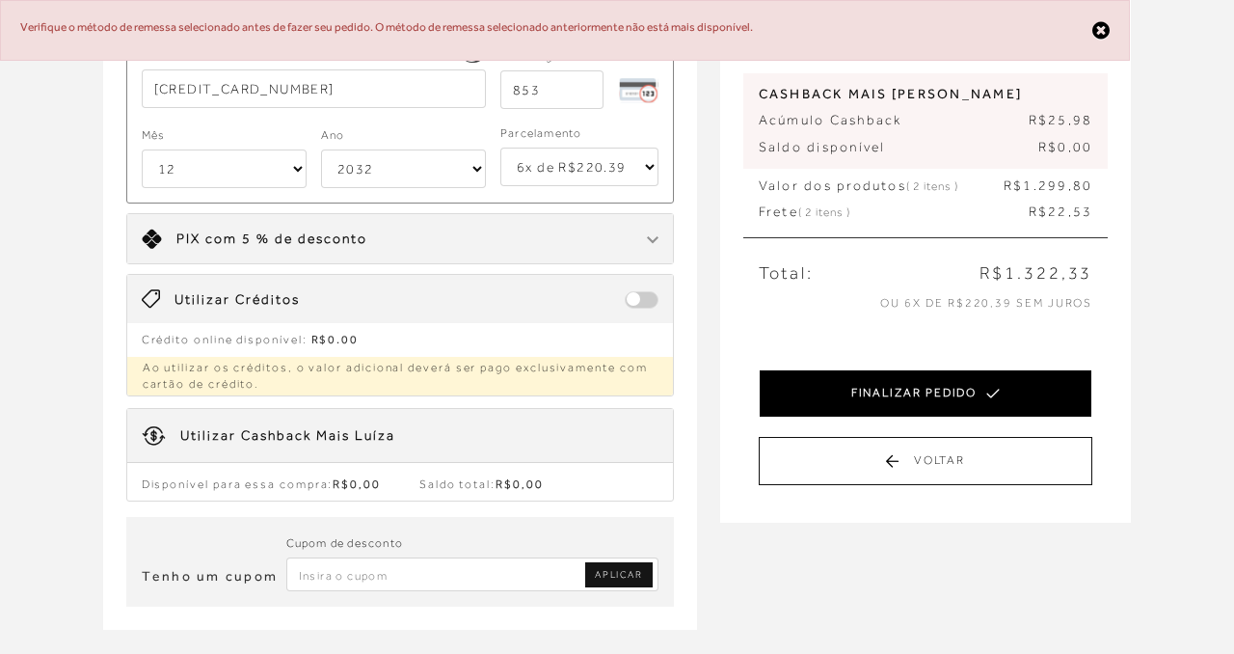
click at [904, 392] on button "FINALIZAR PEDIDO" at bounding box center [926, 393] width 335 height 48
select select "12"
select select "2032"
select select "6"
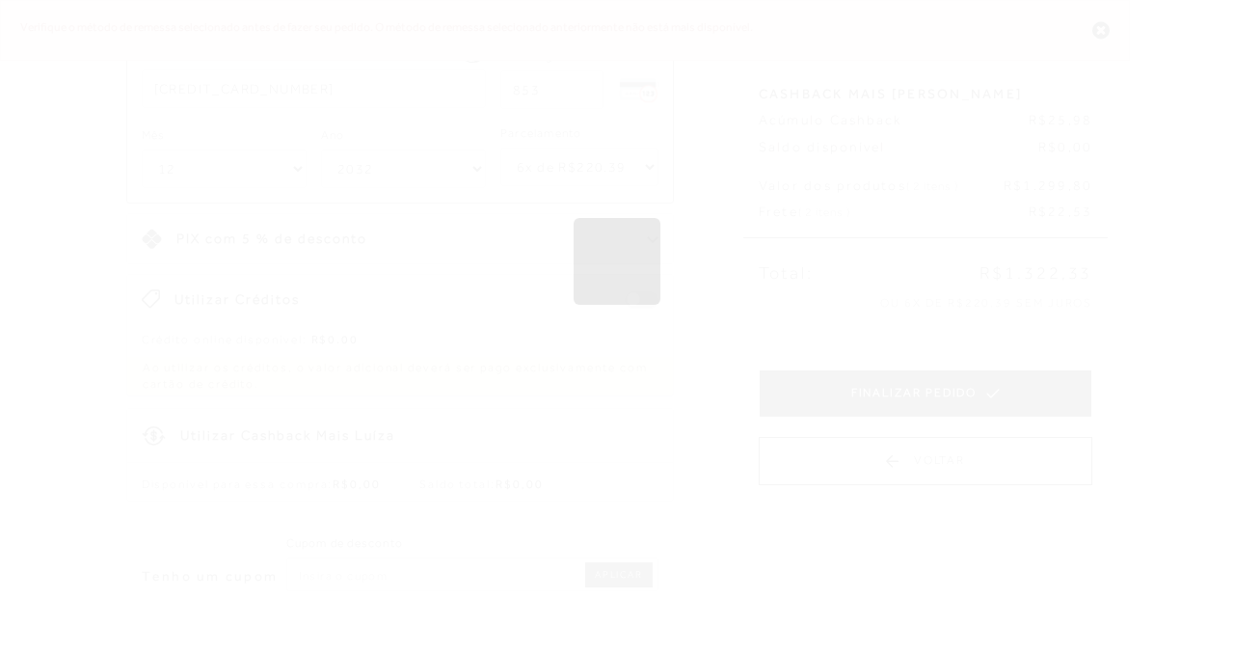
scroll to position [0, 0]
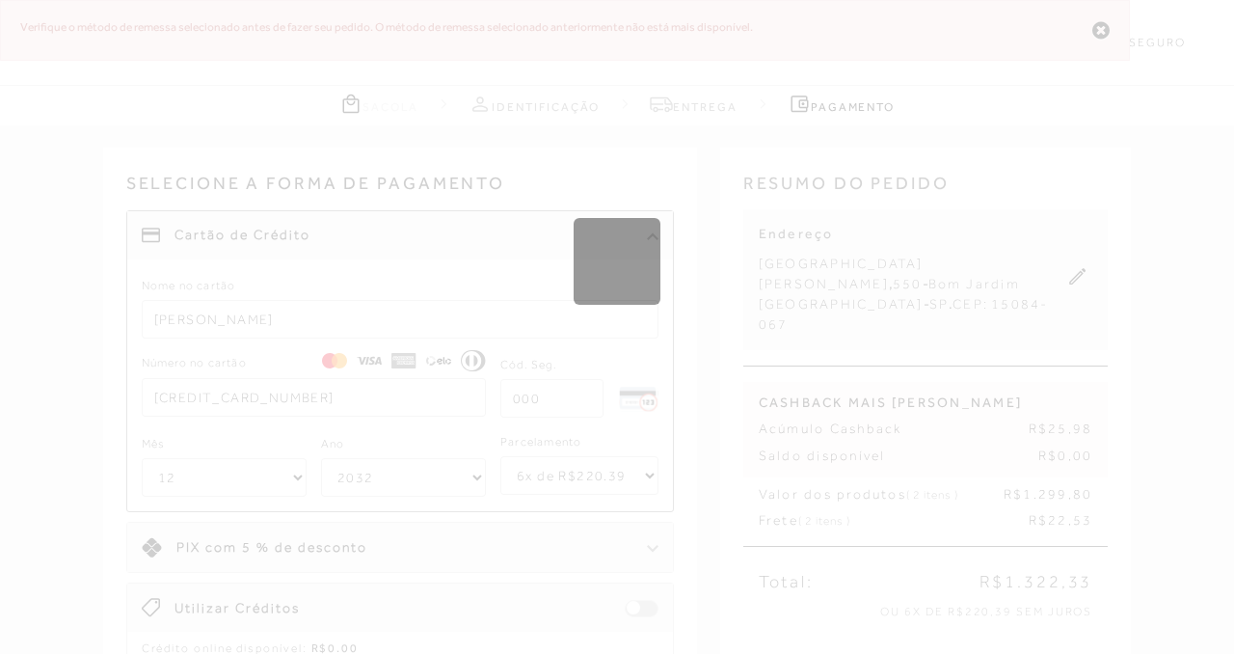
select select "1"
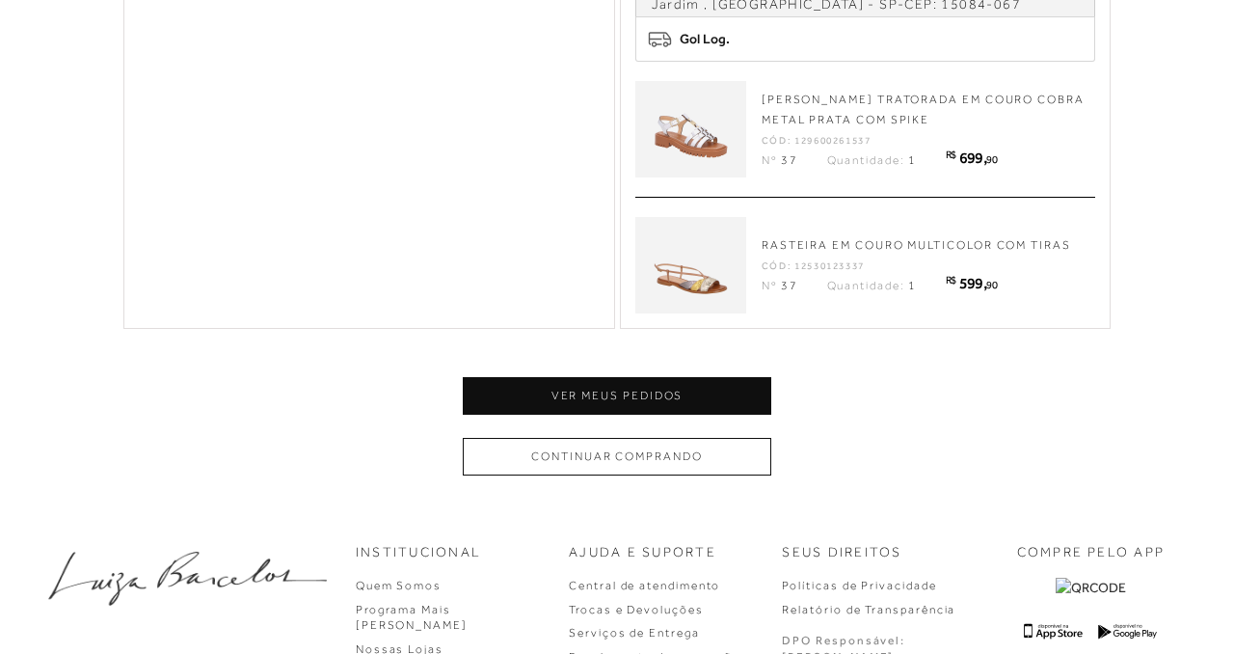
scroll to position [849, 0]
